Goal: Transaction & Acquisition: Purchase product/service

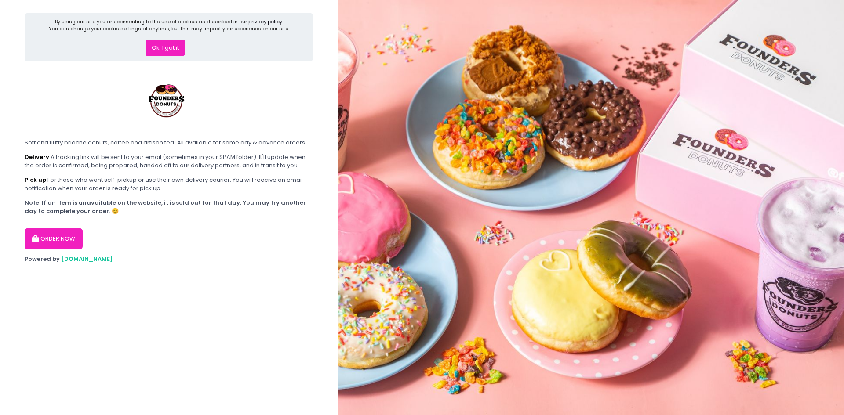
click at [166, 41] on div "Ok, I got it" at bounding box center [169, 45] width 240 height 24
click at [167, 44] on button "Ok, I got it" at bounding box center [165, 48] width 40 height 17
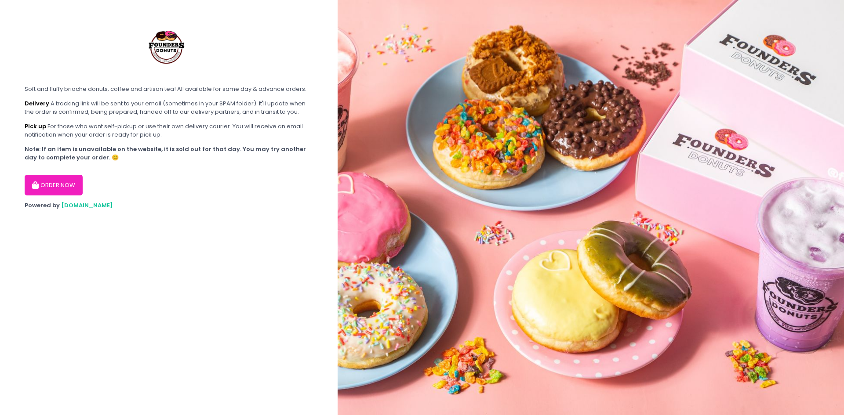
click at [45, 192] on button "ORDER NOW" at bounding box center [54, 185] width 58 height 21
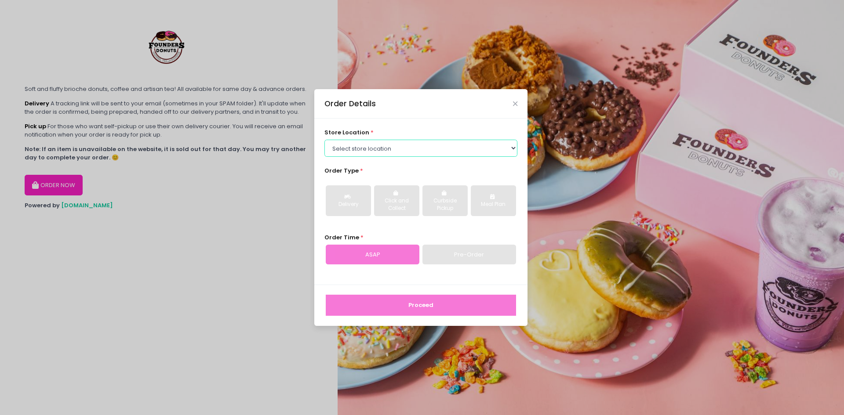
click at [369, 147] on select "Select store location Founders Donuts - [PERSON_NAME] Founders Donuts - [GEOGRA…" at bounding box center [420, 148] width 193 height 17
select select "61a2022e41b39c710272d16a"
click at [324, 140] on select "Select store location Founders Donuts - [PERSON_NAME] Founders Donuts - [GEOGRA…" at bounding box center [420, 148] width 193 height 17
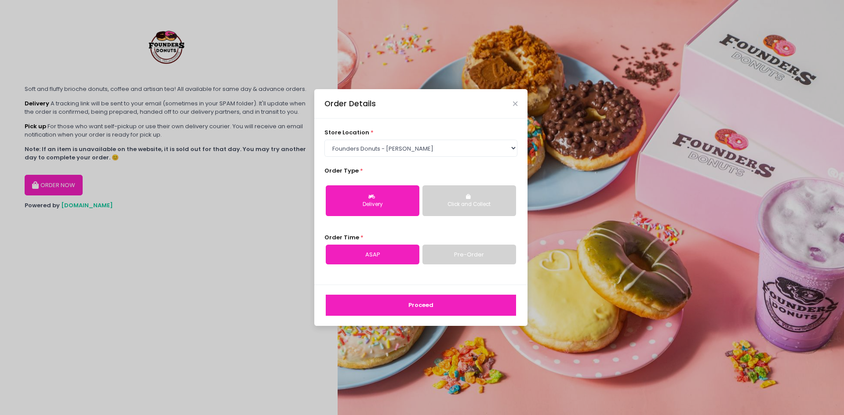
click at [518, 108] on div "Order Details" at bounding box center [420, 103] width 213 height 29
click at [514, 105] on icon "Close" at bounding box center [515, 104] width 4 height 7
